Goal: Check status: Check status

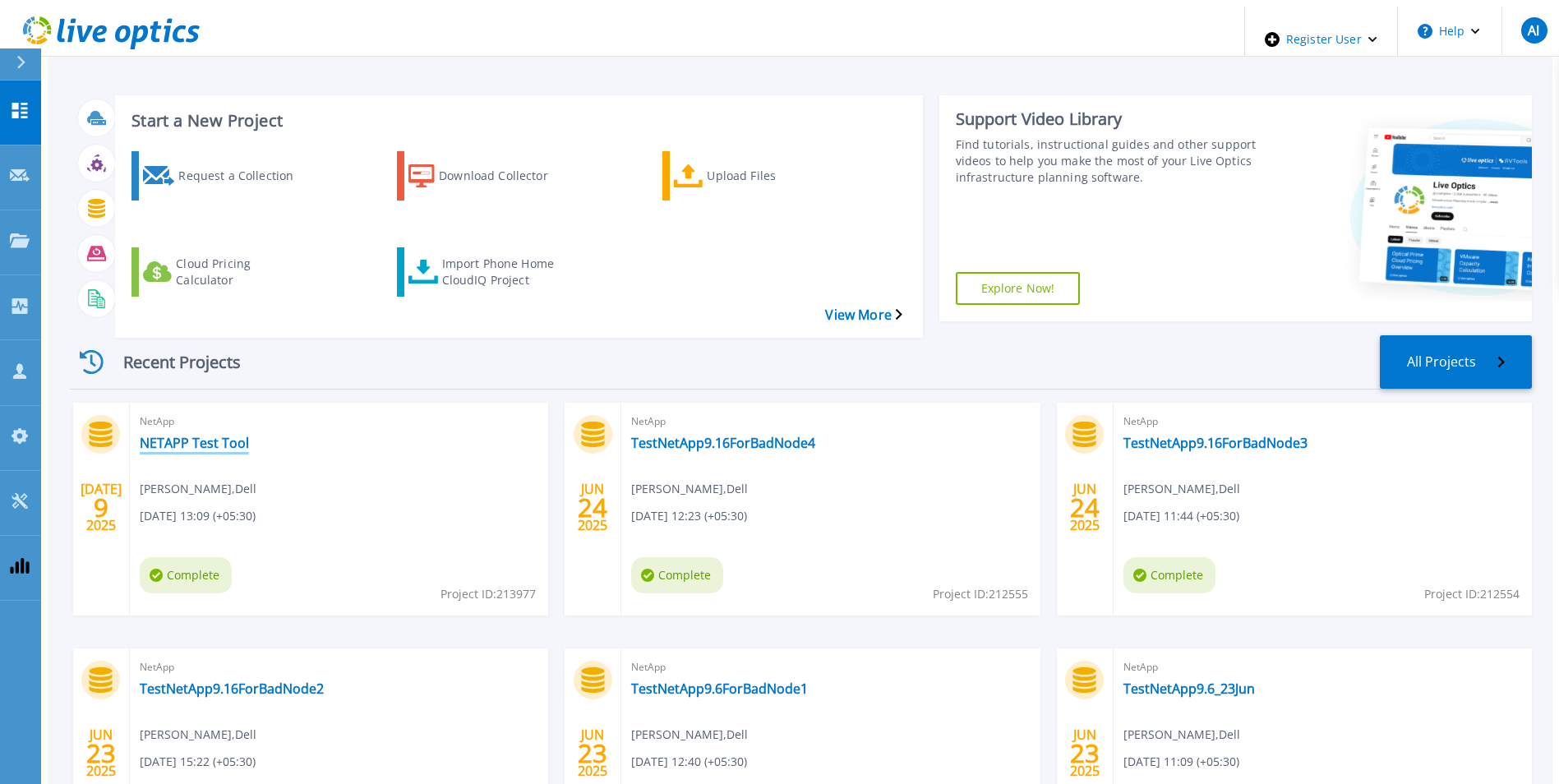
click at [211, 435] on link "NETAPP Test Tool" at bounding box center [194, 443] width 109 height 17
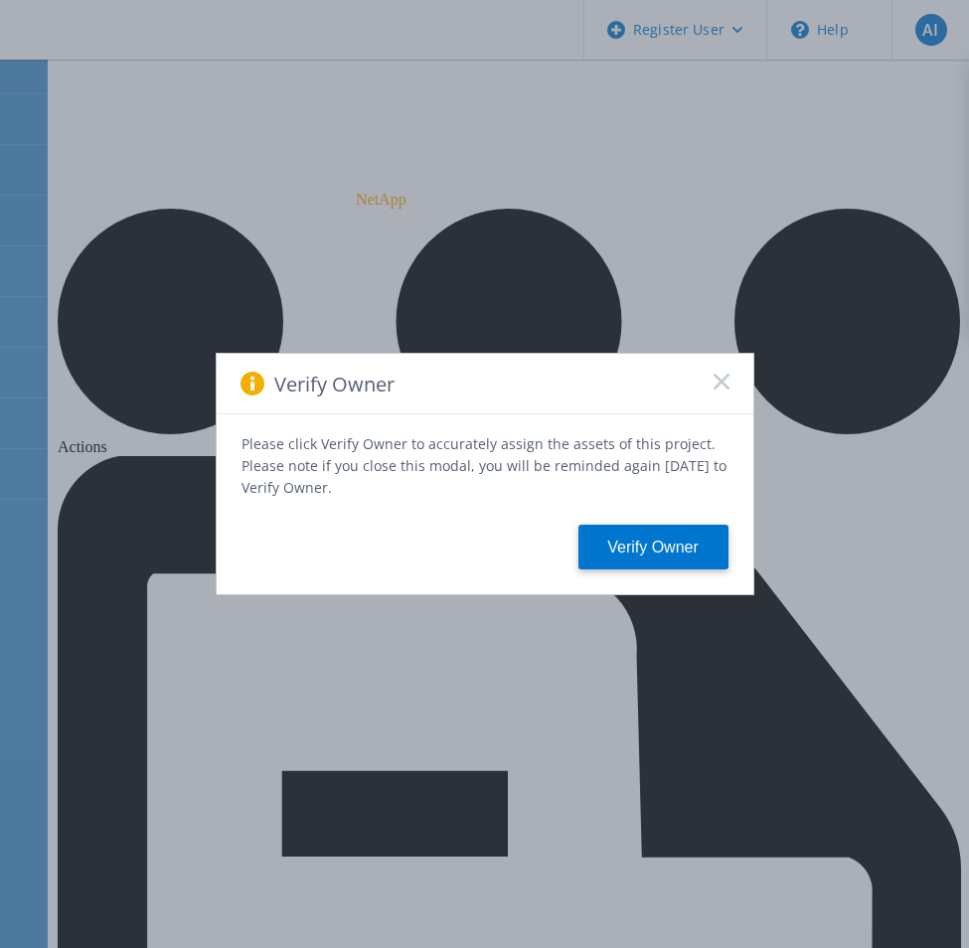
click at [721, 383] on icon at bounding box center [721, 382] width 16 height 16
